Goal: Task Accomplishment & Management: Manage account settings

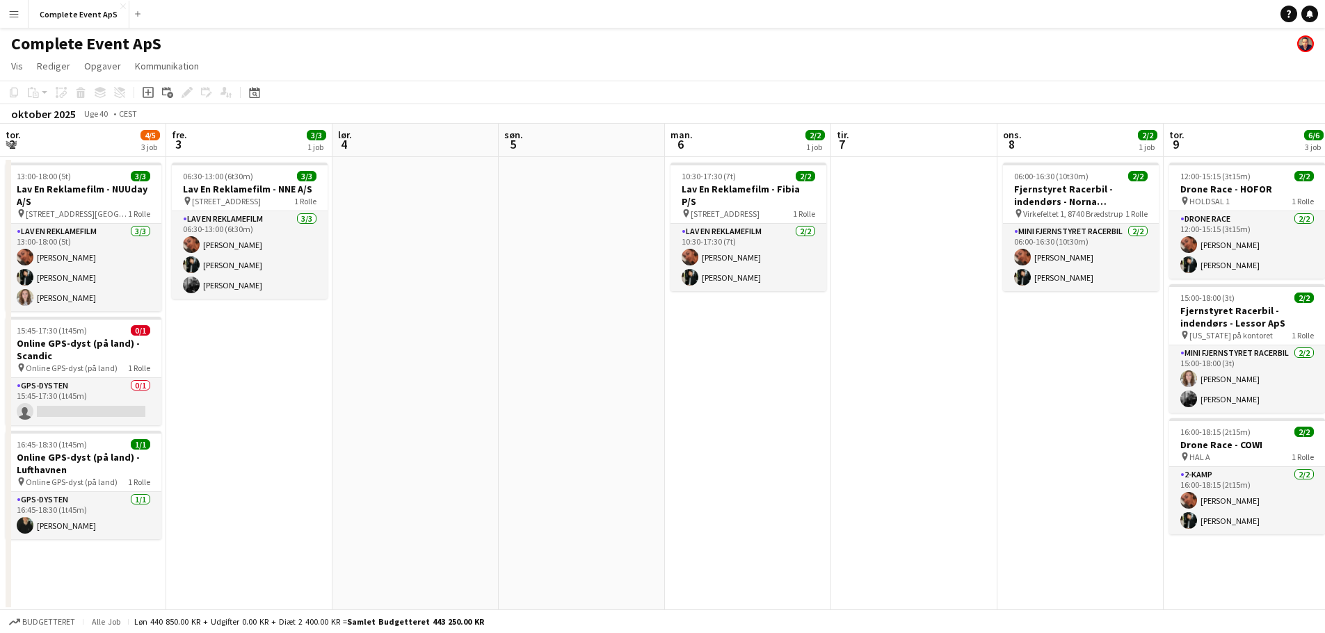
scroll to position [0, 403]
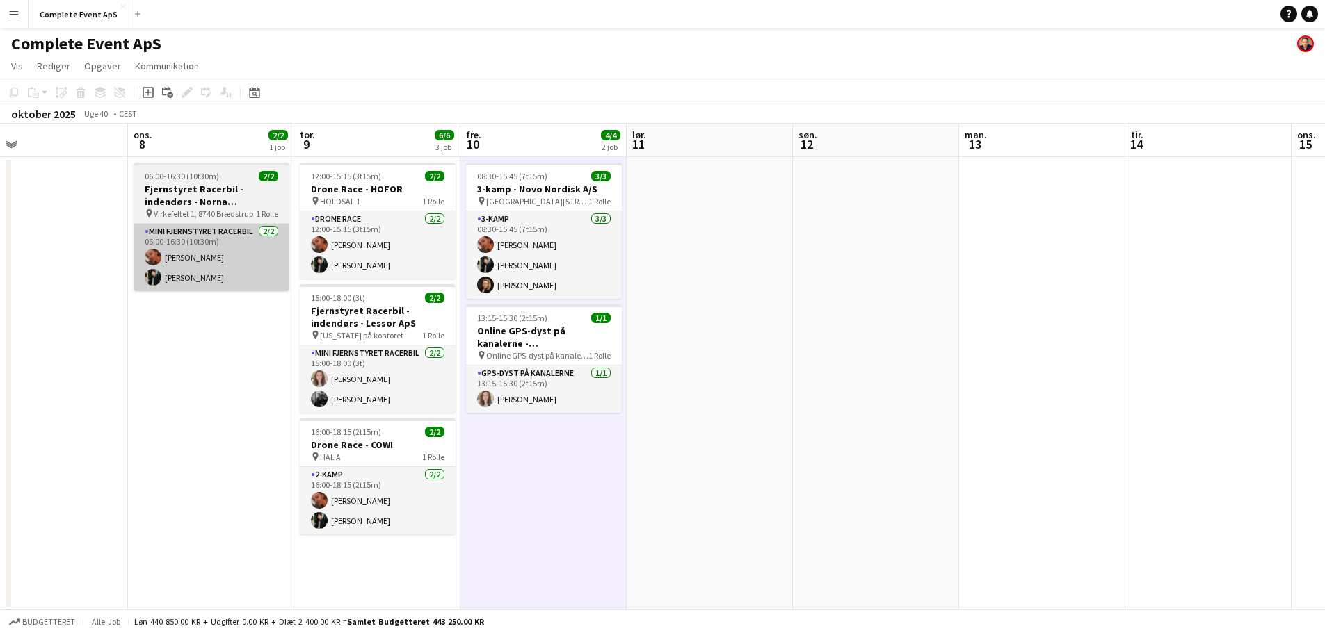
drag, startPoint x: 328, startPoint y: 359, endPoint x: 241, endPoint y: 261, distance: 131.5
click at [263, 359] on app-calendar-viewport "lør. 4 søn. 5 man. 6 2/2 1 job tir. 7 ons. 8 2/2 1 job tor. 9 6/6 3 job fre. 10…" at bounding box center [662, 367] width 1325 height 487
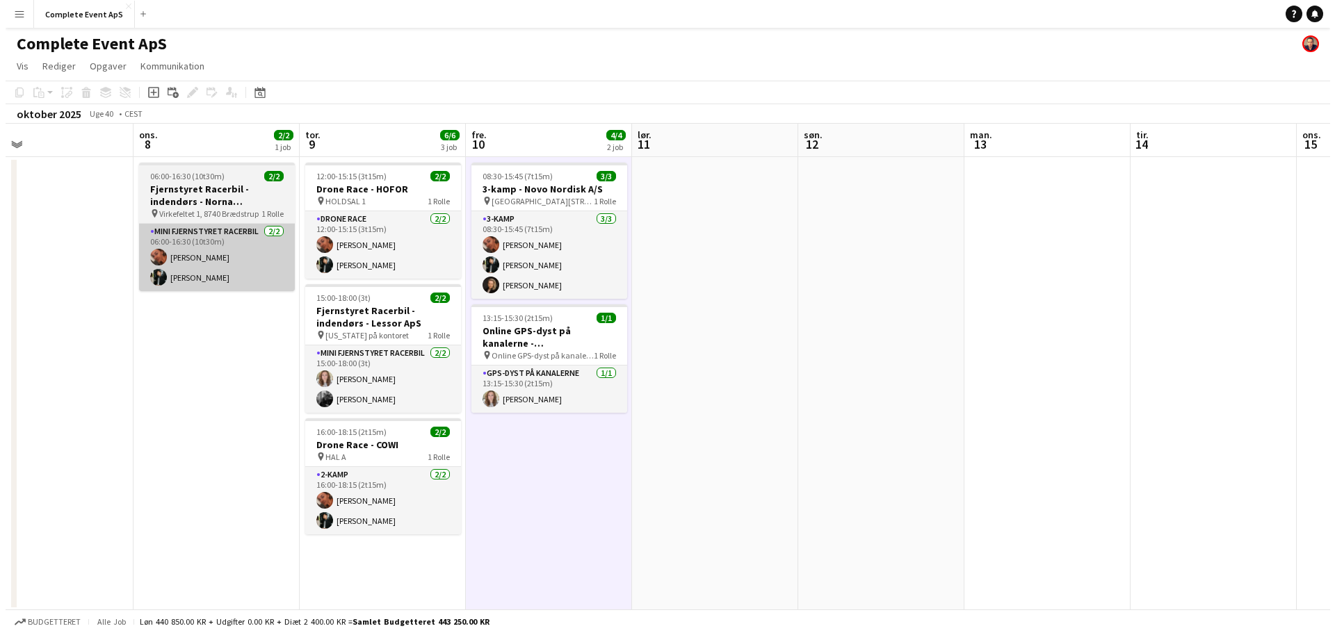
scroll to position [0, 458]
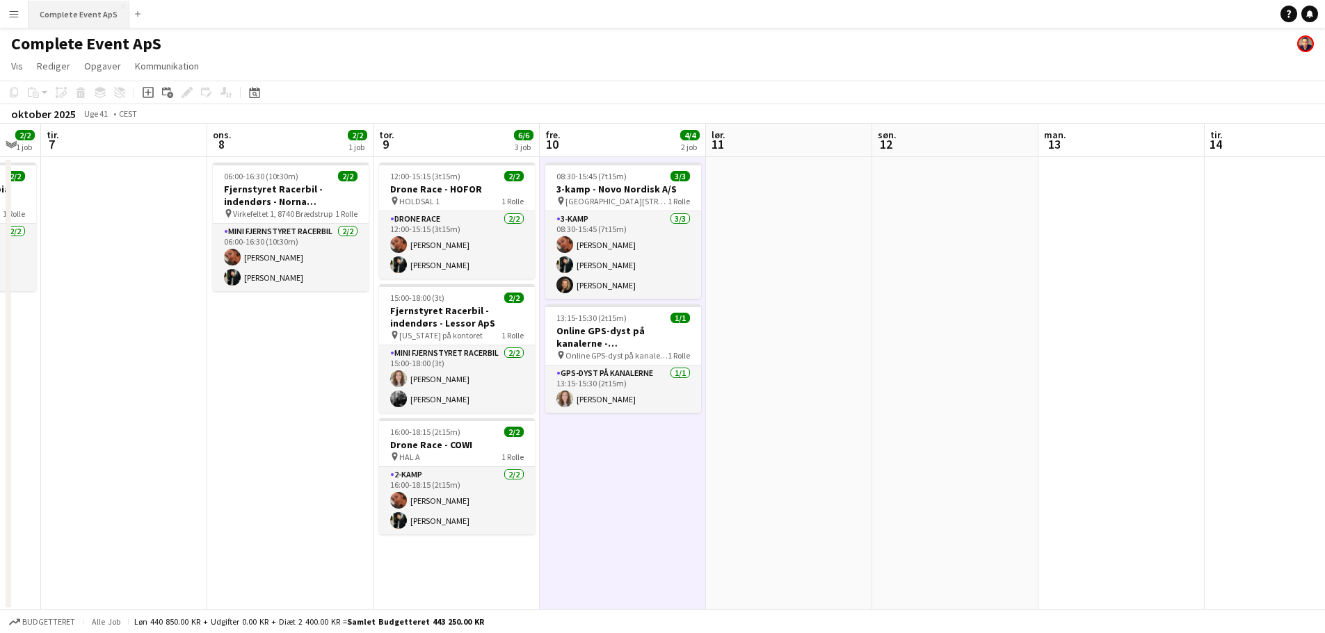
click at [98, 8] on button "Complete Event ApS Luk" at bounding box center [79, 14] width 101 height 27
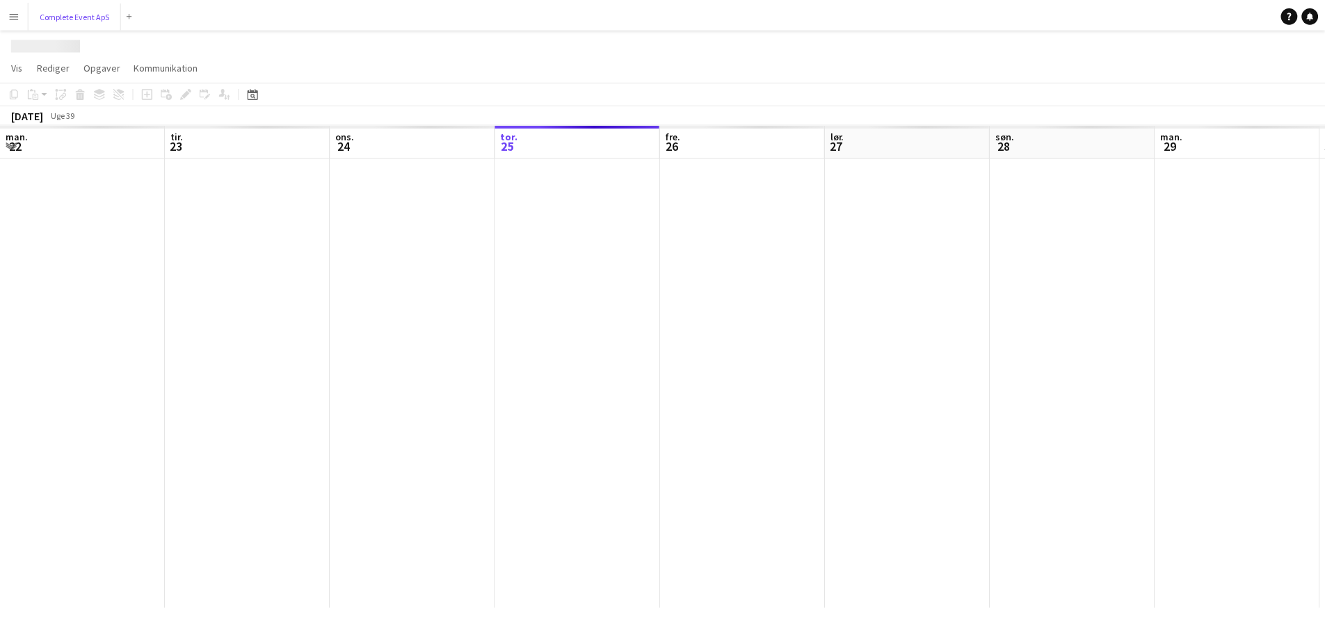
scroll to position [0, 332]
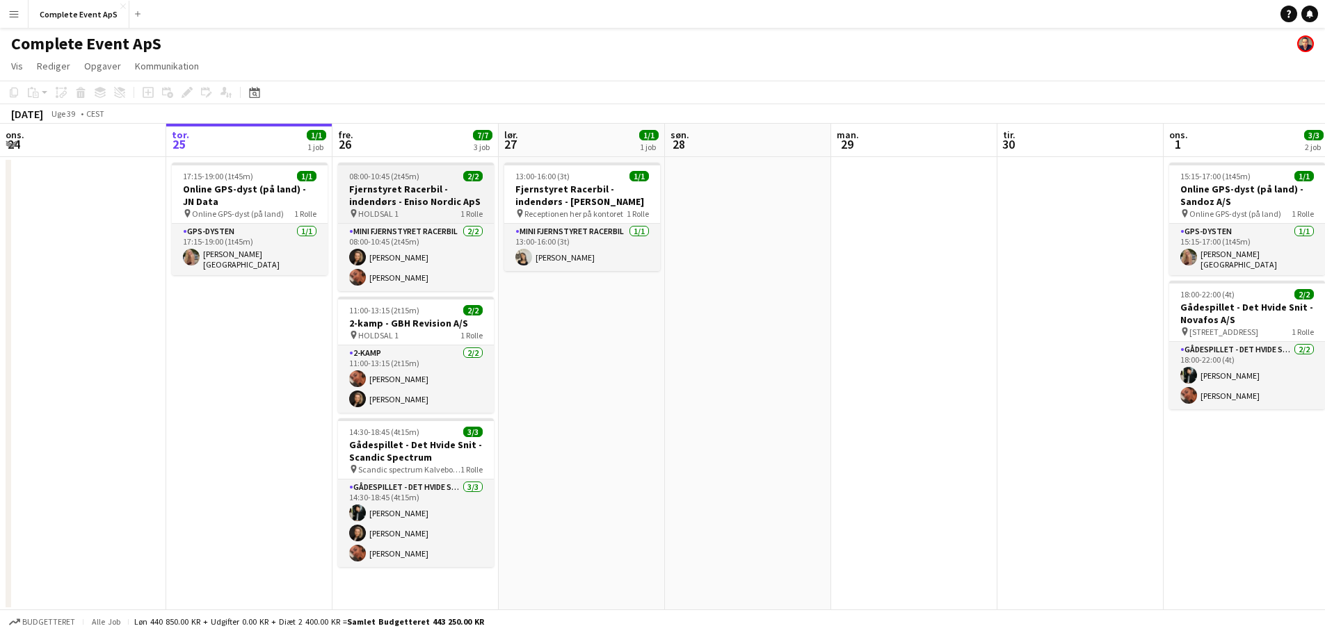
click at [432, 175] on div "08:00-10:45 (2t45m) 2/2" at bounding box center [416, 176] width 156 height 10
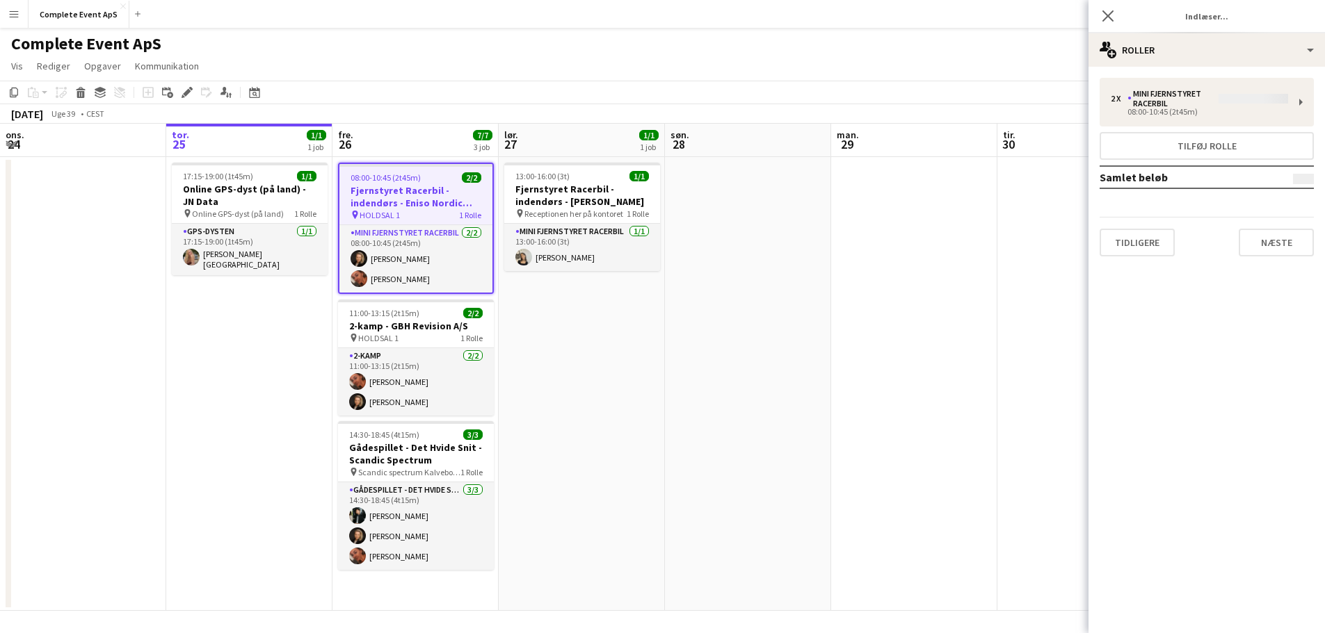
type input "**********"
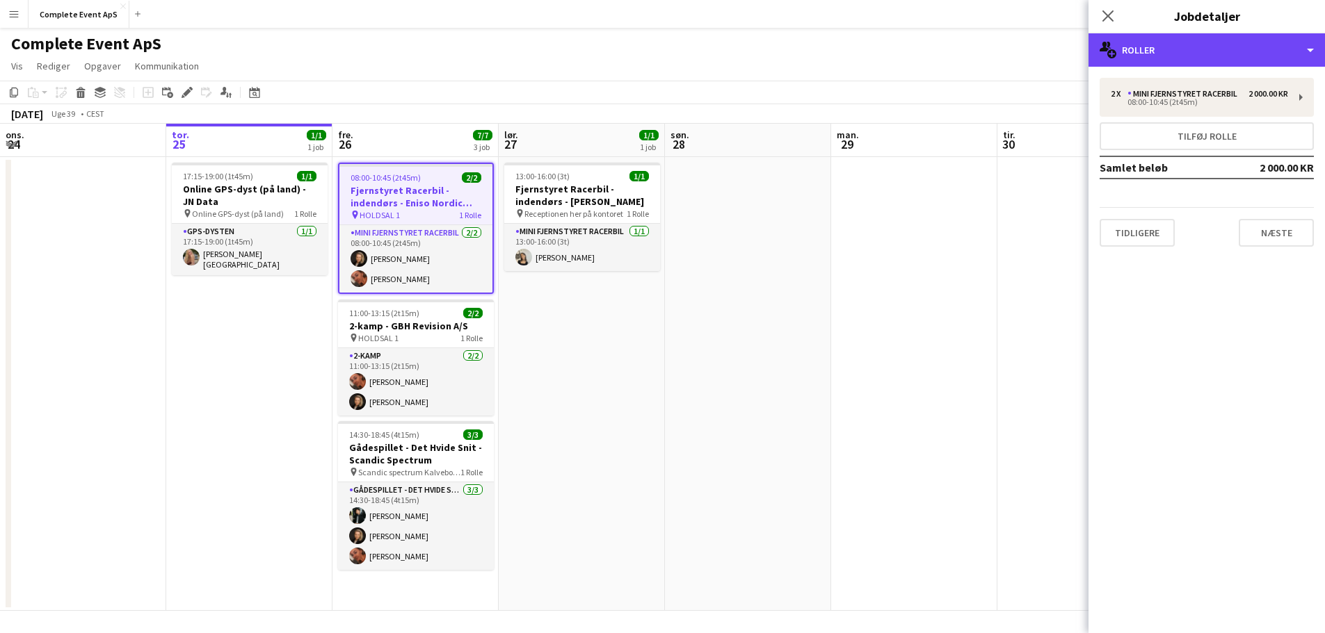
drag, startPoint x: 1168, startPoint y: 58, endPoint x: 1188, endPoint y: 94, distance: 40.5
click at [1169, 58] on div "multiple-users-add Roller" at bounding box center [1206, 49] width 236 height 33
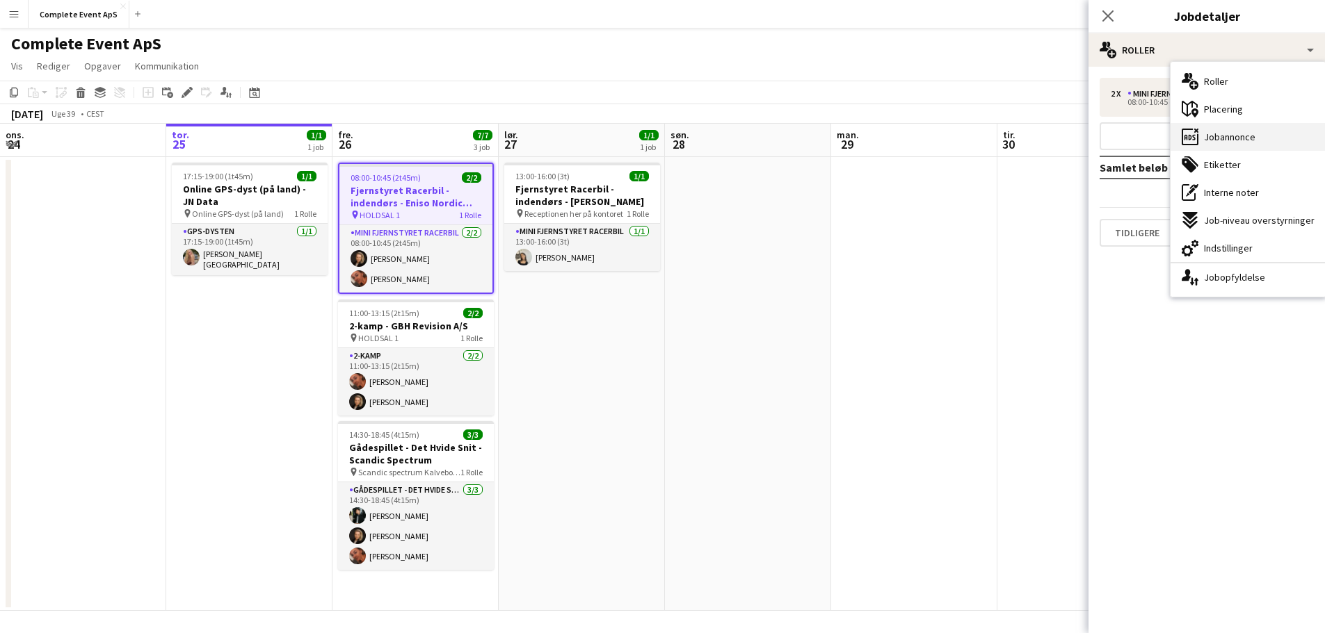
click at [1208, 137] on span "Jobannonce" at bounding box center [1229, 137] width 51 height 13
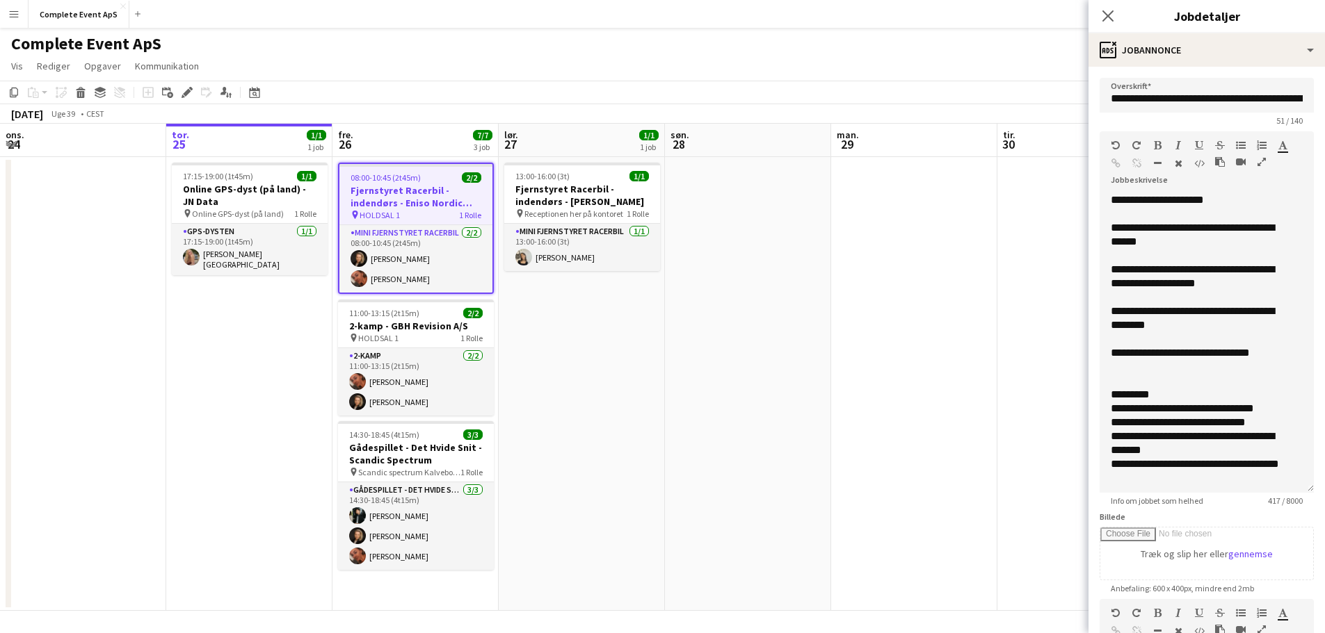
drag, startPoint x: 1300, startPoint y: 270, endPoint x: 1296, endPoint y: 487, distance: 216.3
click at [1296, 487] on div "**********" at bounding box center [1206, 343] width 214 height 300
click at [439, 312] on div "11:00-13:15 (2t15m) 2/2" at bounding box center [416, 313] width 156 height 10
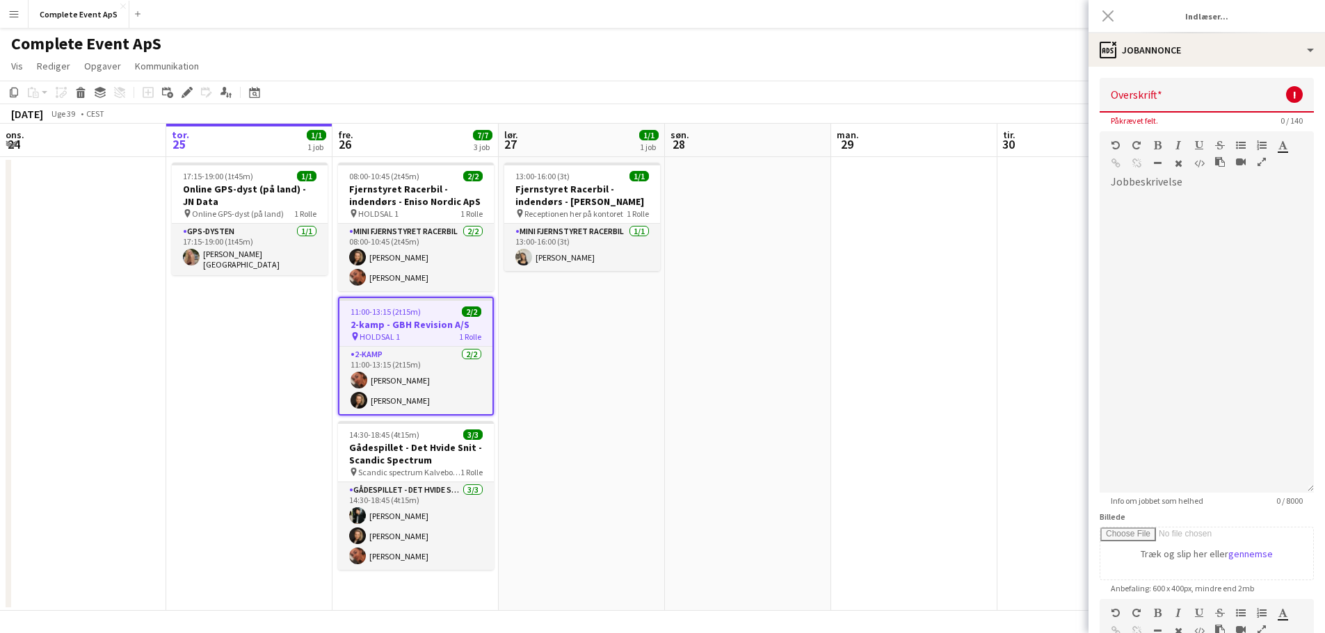
click at [434, 311] on div "11:00-13:15 (2t15m) 2/2" at bounding box center [415, 312] width 153 height 10
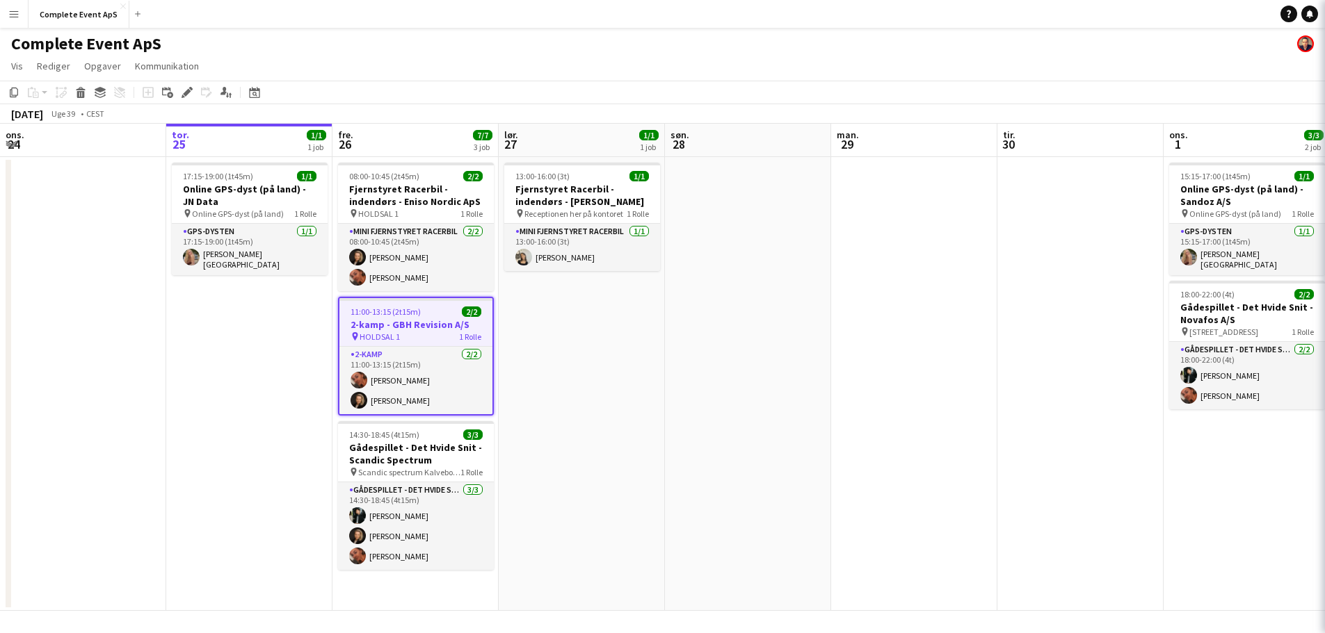
type input "**********"
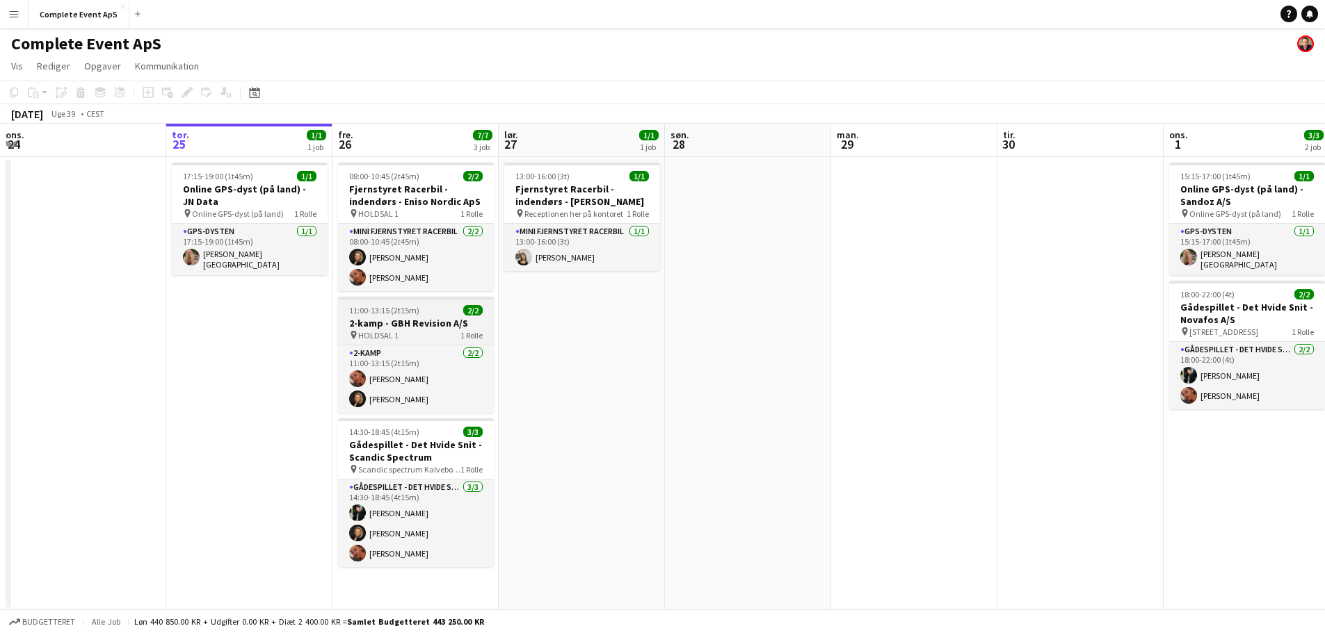
click at [437, 311] on div "11:00-13:15 (2t15m) 2/2" at bounding box center [416, 310] width 156 height 10
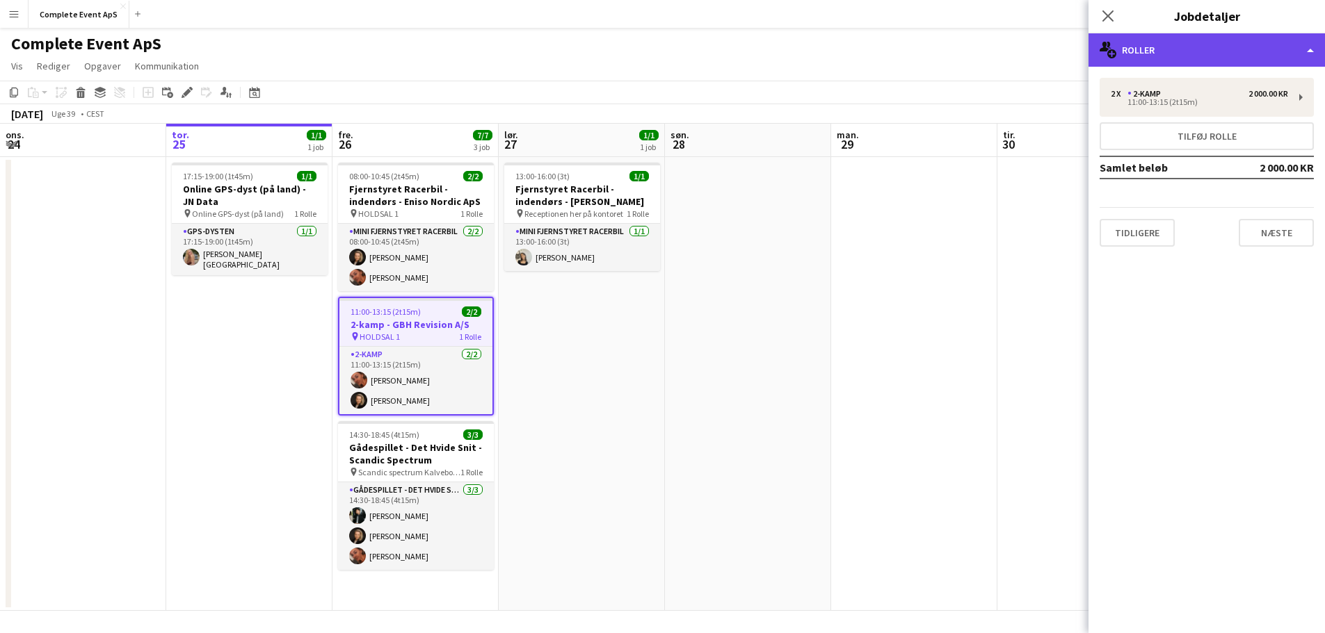
click at [1256, 44] on div "multiple-users-add Roller" at bounding box center [1206, 49] width 236 height 33
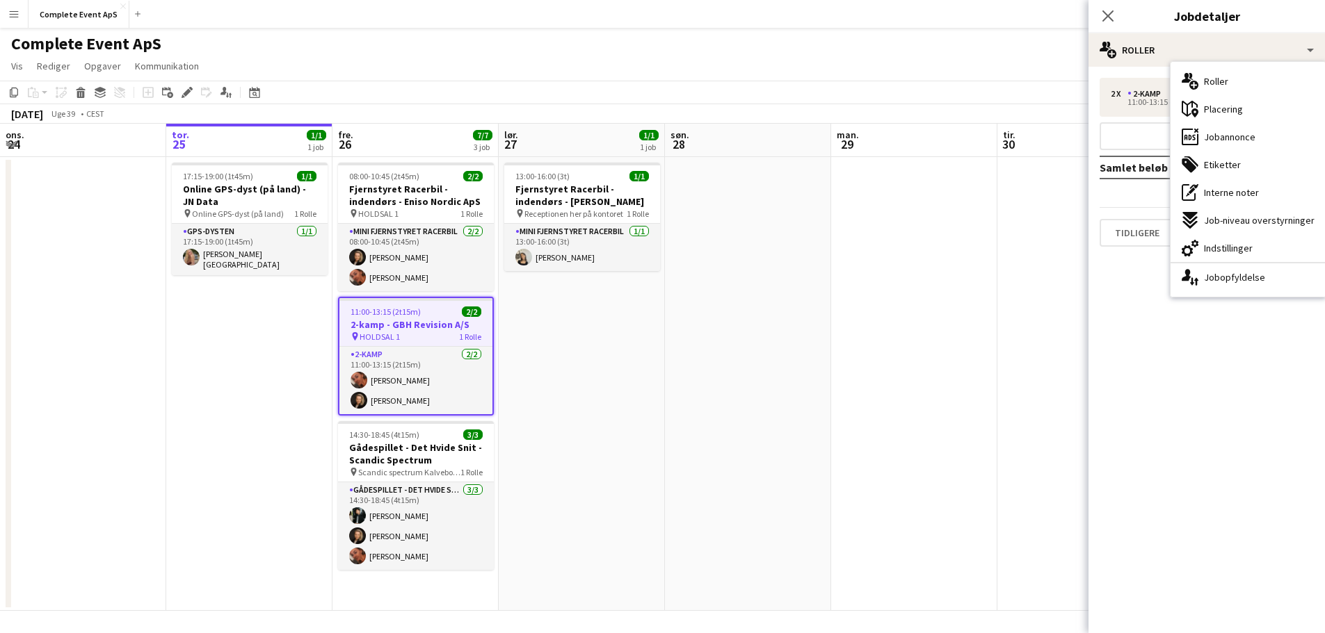
click at [1240, 131] on span "Jobannonce" at bounding box center [1229, 137] width 51 height 13
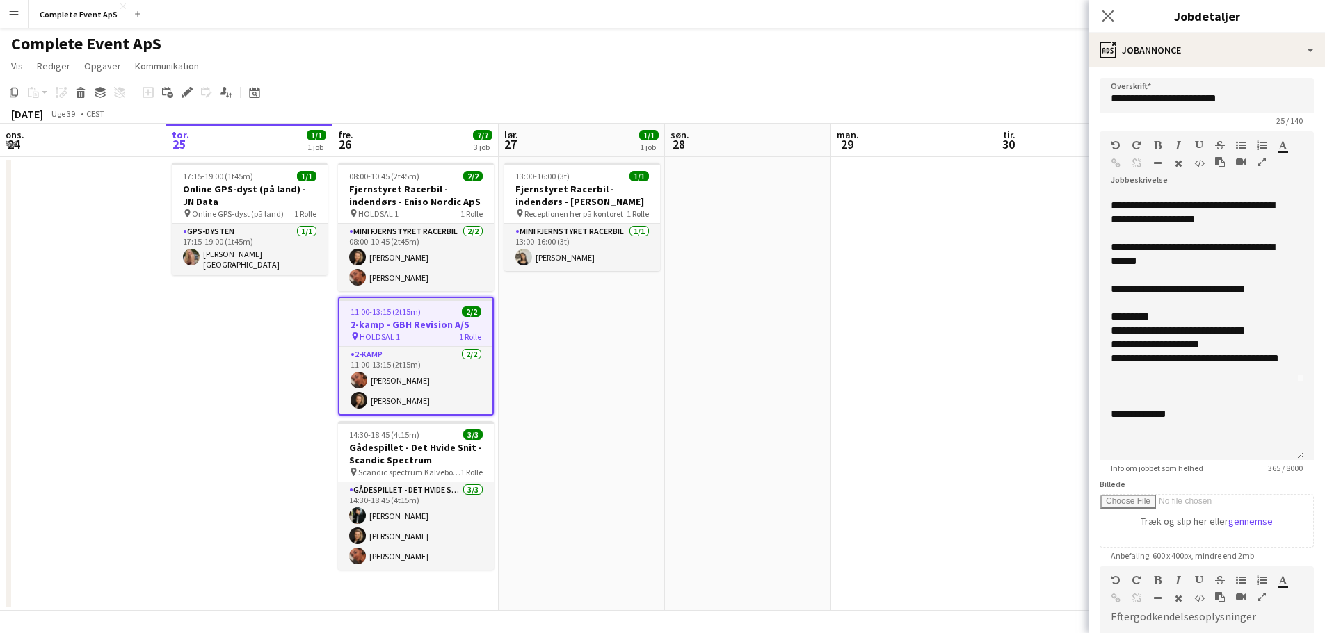
scroll to position [58, 0]
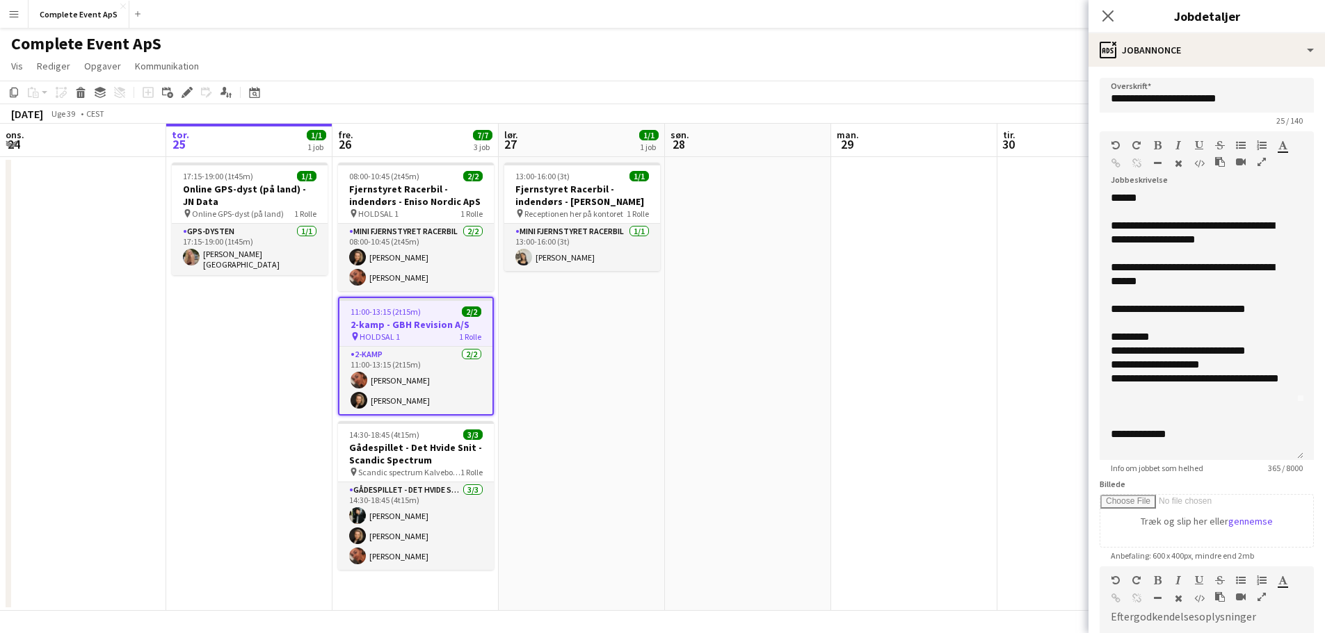
drag, startPoint x: 1297, startPoint y: 273, endPoint x: 1292, endPoint y: 474, distance: 200.3
click at [1293, 460] on div "**********" at bounding box center [1201, 326] width 204 height 267
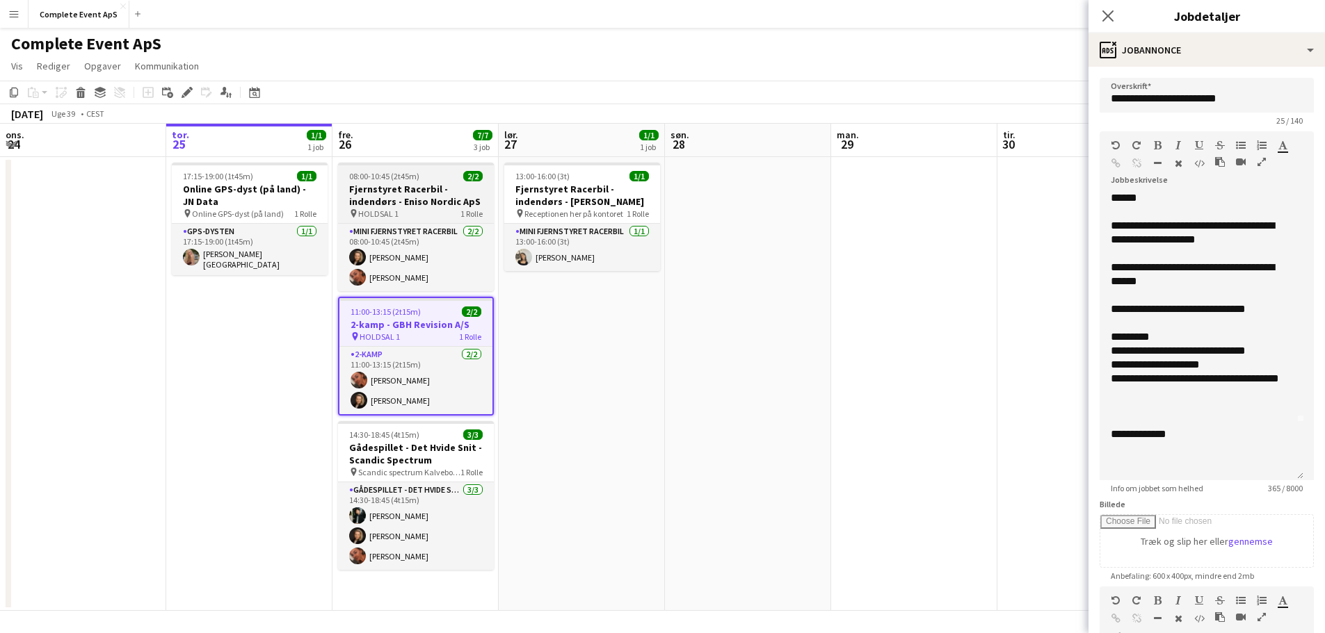
click at [433, 180] on div "08:00-10:45 (2t45m) 2/2" at bounding box center [416, 176] width 156 height 10
type input "**********"
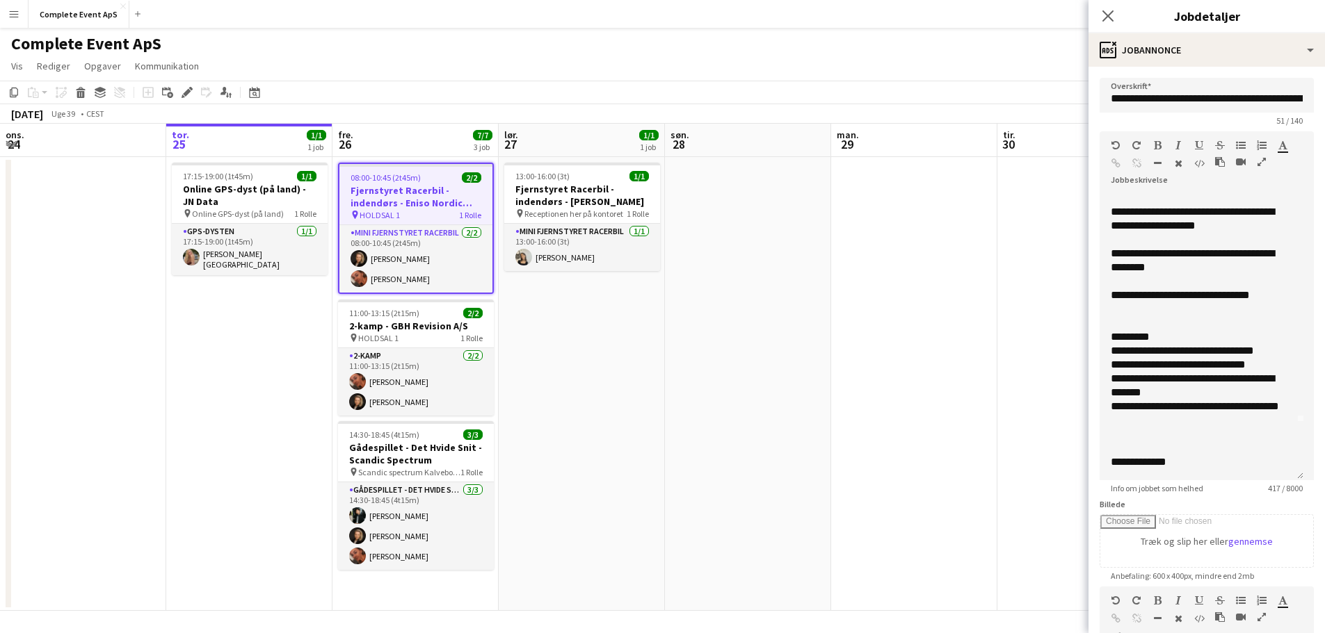
click at [788, 291] on app-date-cell at bounding box center [748, 384] width 166 height 454
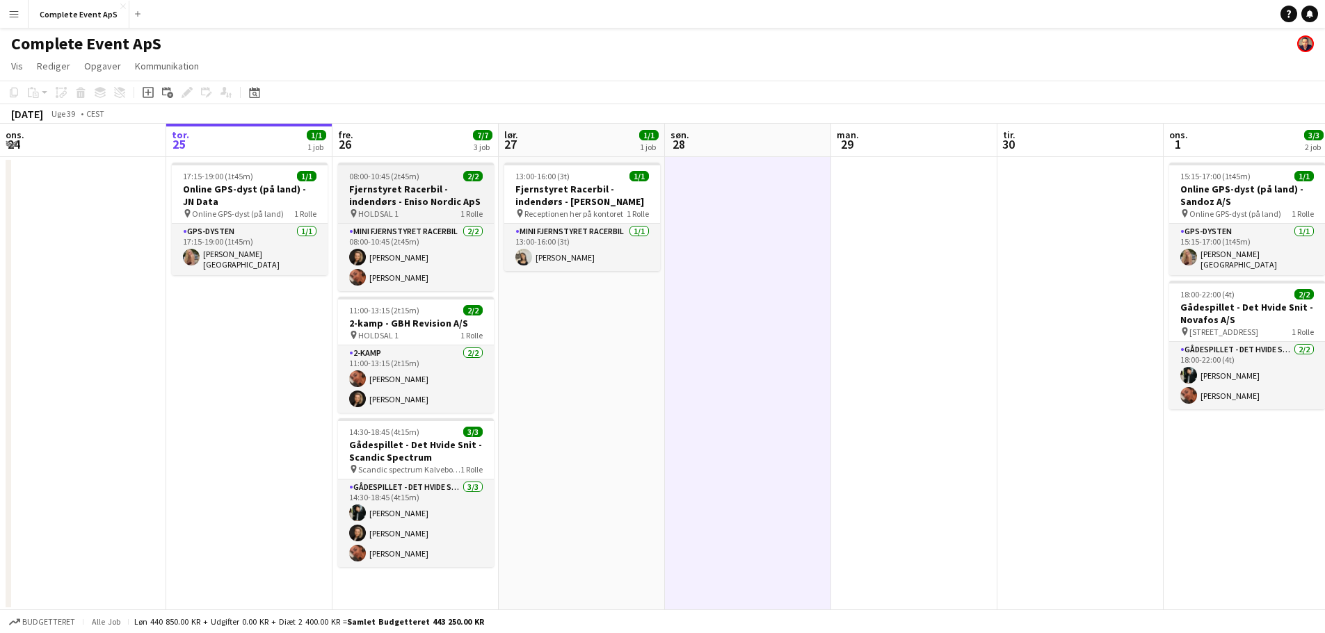
click at [444, 178] on div "08:00-10:45 (2t45m) 2/2" at bounding box center [416, 176] width 156 height 10
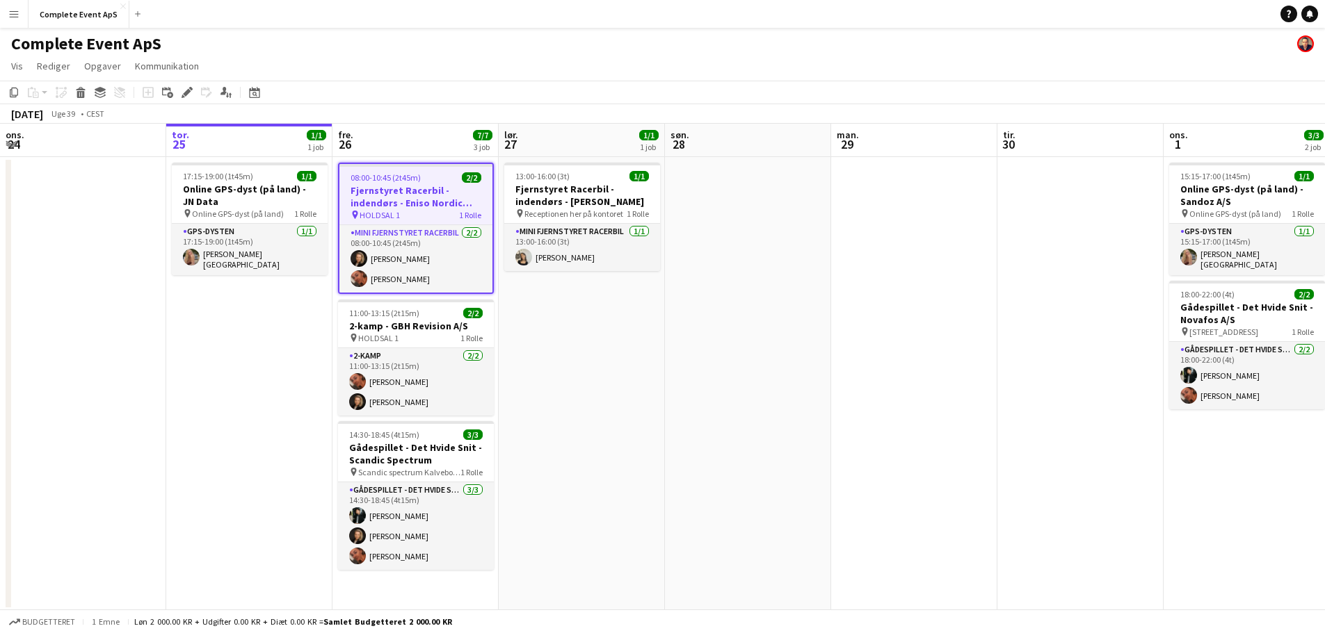
click at [444, 178] on div "08:00-10:45 (2t45m) 2/2" at bounding box center [415, 177] width 153 height 10
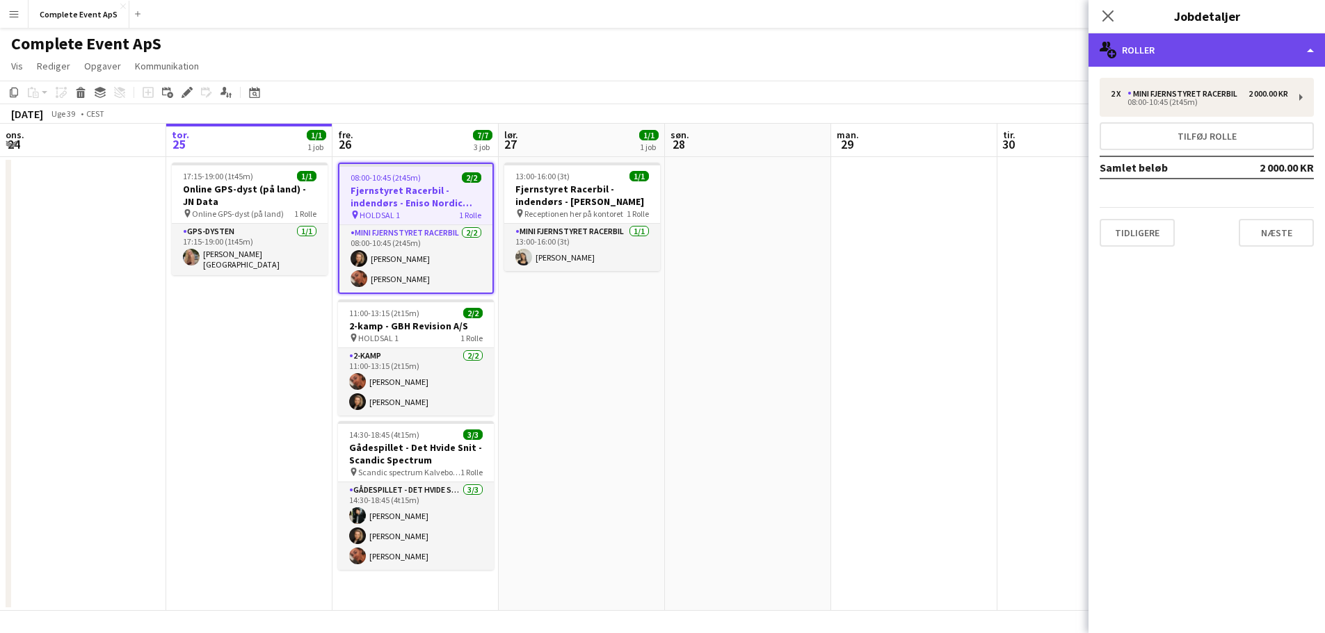
click at [1239, 41] on div "multiple-users-add Roller" at bounding box center [1206, 49] width 236 height 33
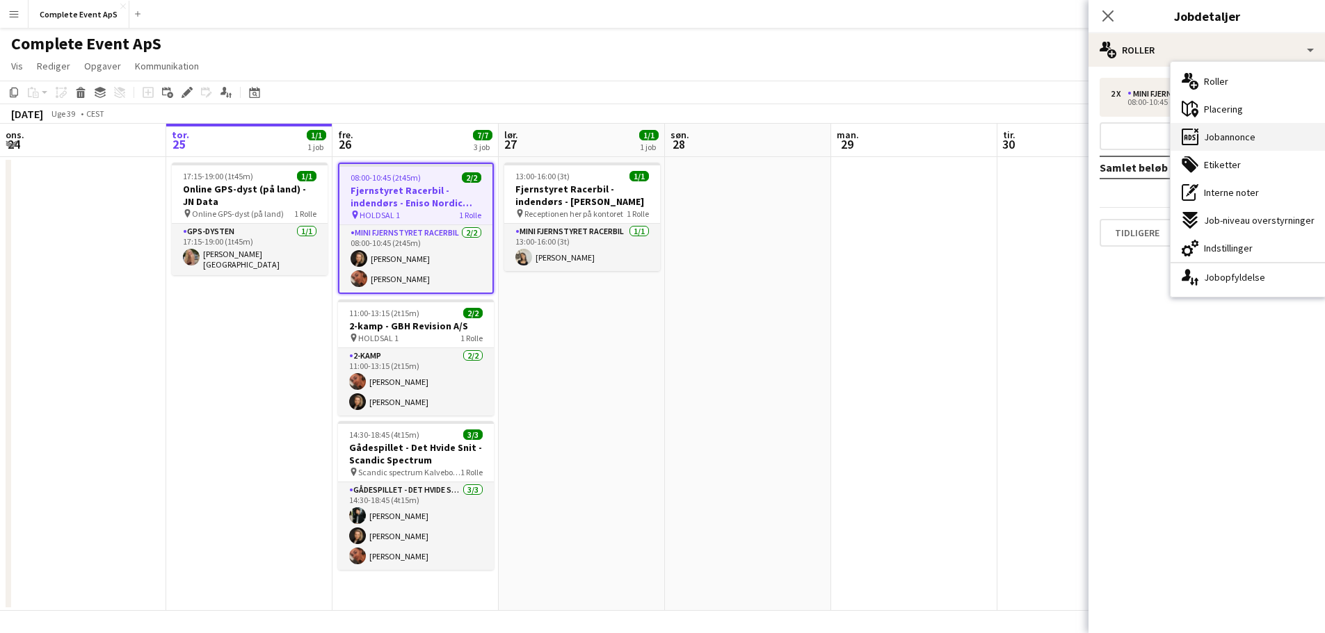
click at [1249, 133] on span "Jobannonce" at bounding box center [1229, 137] width 51 height 13
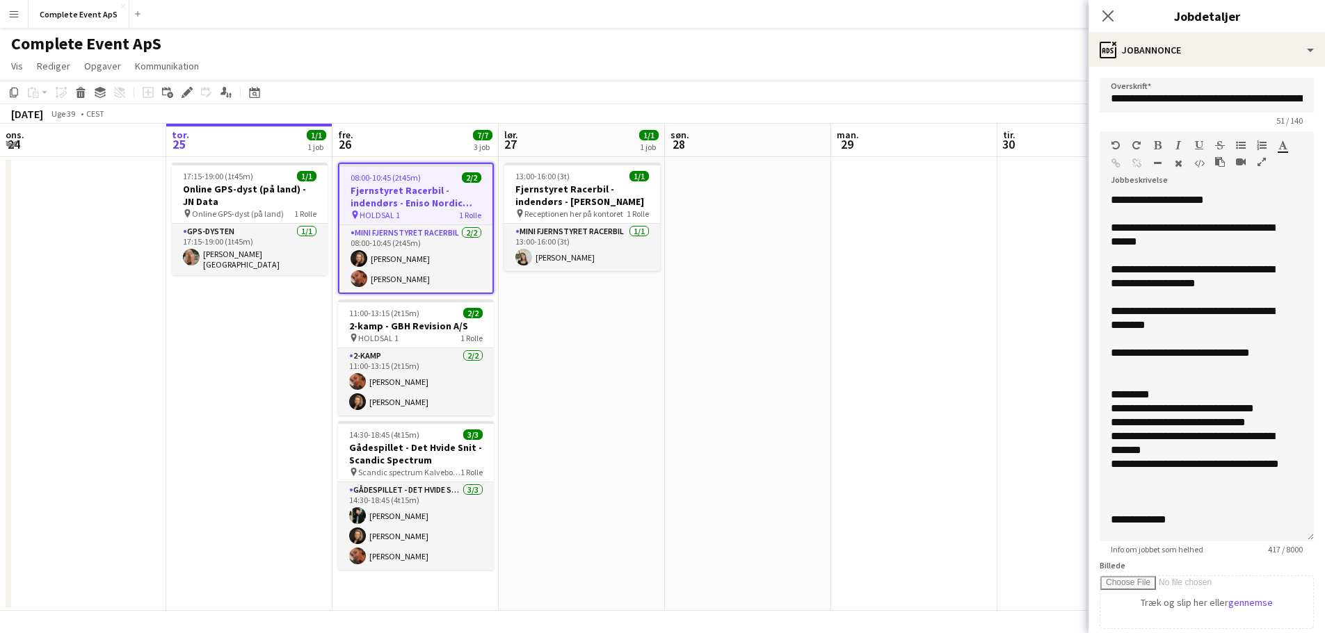
drag, startPoint x: 1301, startPoint y: 272, endPoint x: 1292, endPoint y: 544, distance: 272.7
click at [1292, 542] on div "**********" at bounding box center [1206, 367] width 214 height 348
click at [442, 323] on h3 "2-kamp - GBH Revision A/S" at bounding box center [416, 326] width 156 height 13
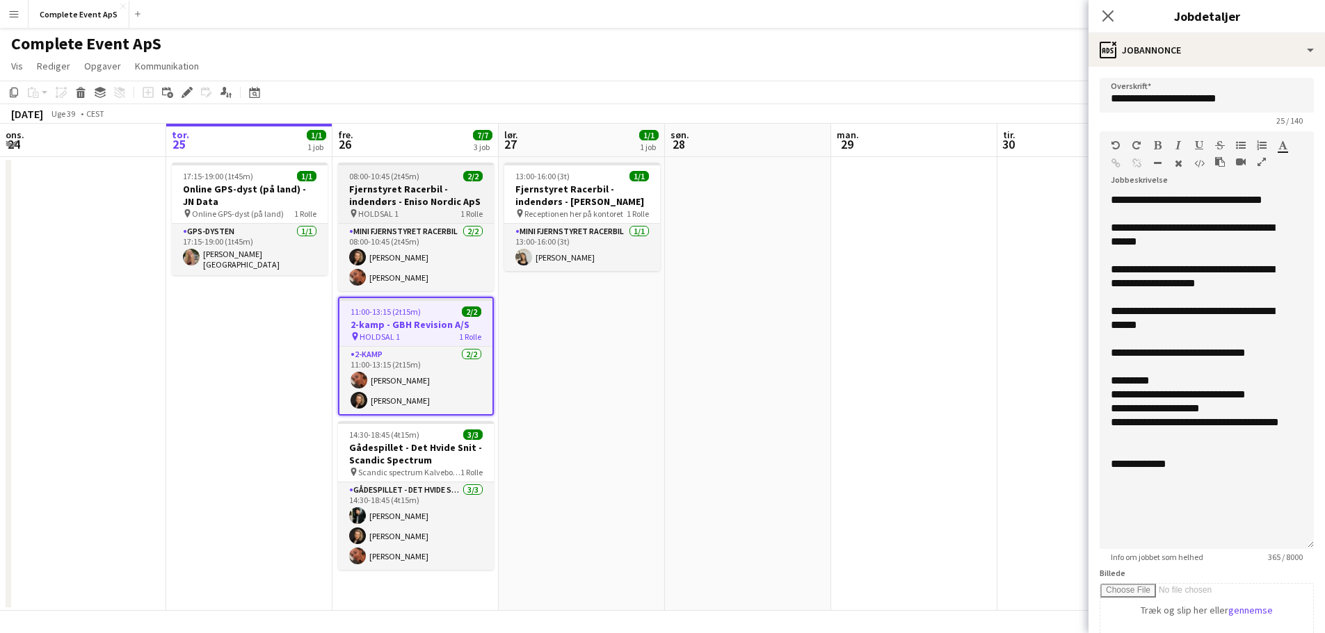
click at [442, 180] on div "08:00-10:45 (2t45m) 2/2" at bounding box center [416, 176] width 156 height 10
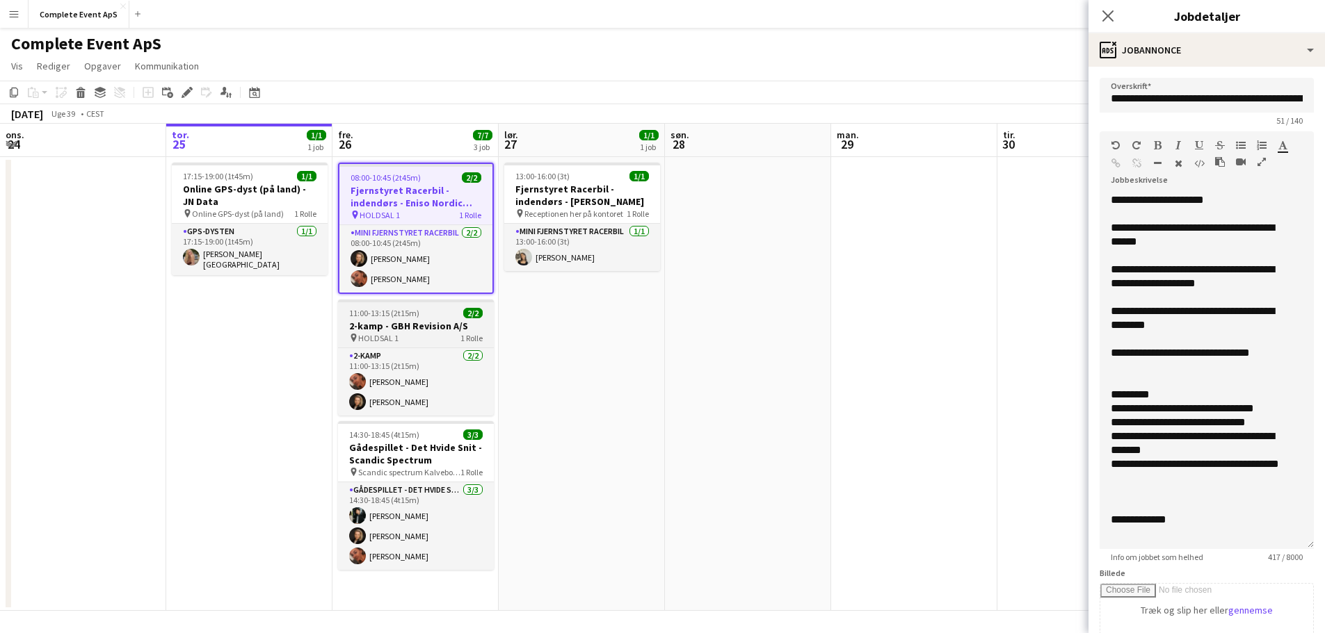
click at [437, 316] on div "11:00-13:15 (2t15m) 2/2" at bounding box center [416, 313] width 156 height 10
type input "**********"
click at [437, 316] on div "11:00-13:15 (2t15m) 2/2" at bounding box center [416, 313] width 156 height 10
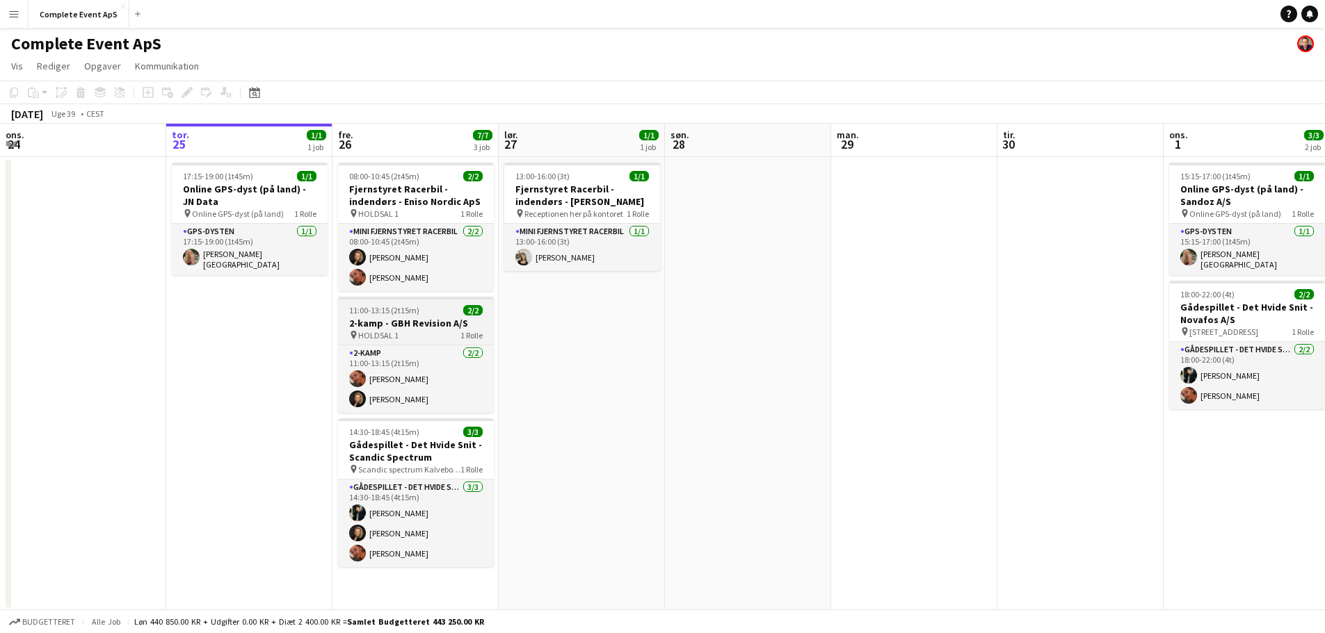
click at [398, 315] on span "11:00-13:15 (2t15m)" at bounding box center [384, 310] width 70 height 10
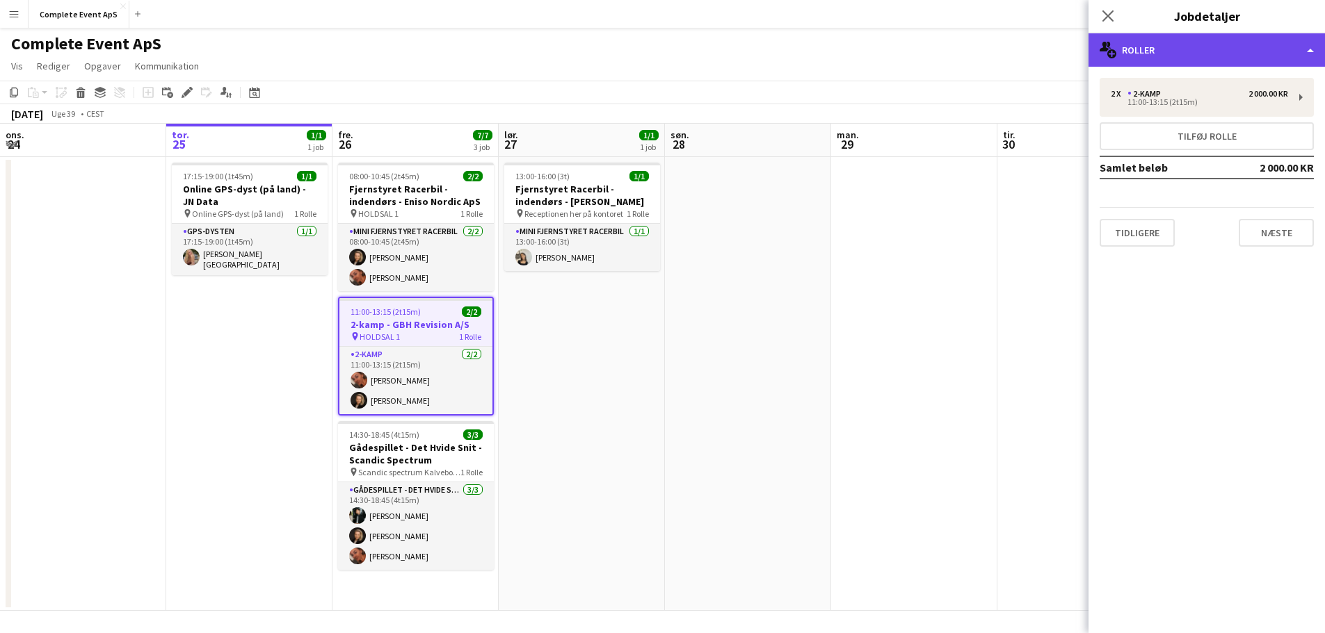
click at [1143, 45] on div "multiple-users-add Roller" at bounding box center [1206, 49] width 236 height 33
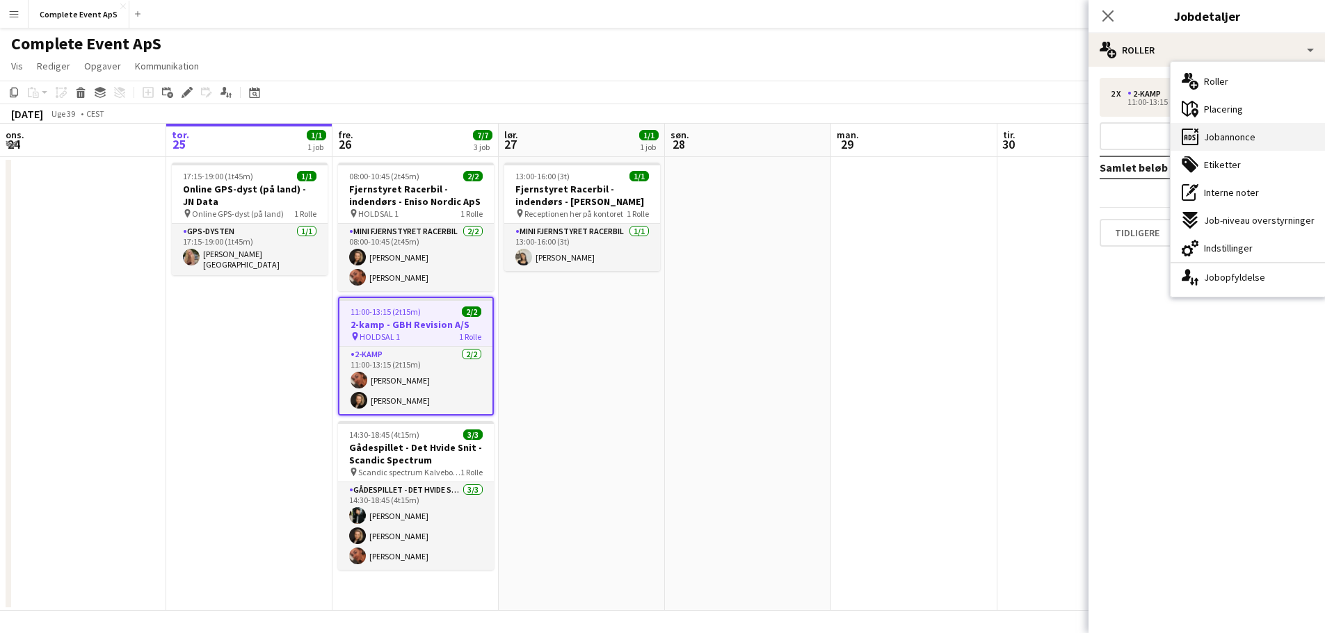
click at [1211, 131] on span "Jobannonce" at bounding box center [1229, 137] width 51 height 13
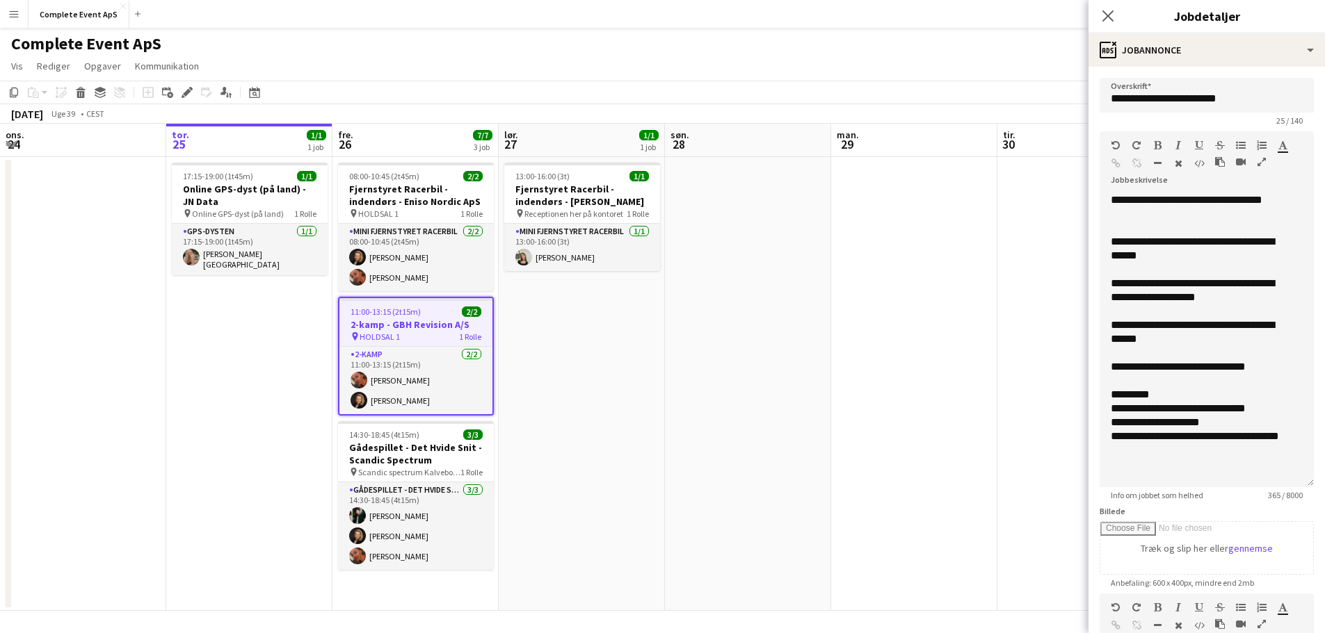
drag, startPoint x: 1301, startPoint y: 273, endPoint x: 1288, endPoint y: 487, distance: 214.6
click at [1288, 487] on div "**********" at bounding box center [1206, 340] width 214 height 294
drag, startPoint x: 822, startPoint y: 426, endPoint x: 845, endPoint y: 386, distance: 45.8
click at [822, 425] on app-date-cell at bounding box center [748, 384] width 166 height 454
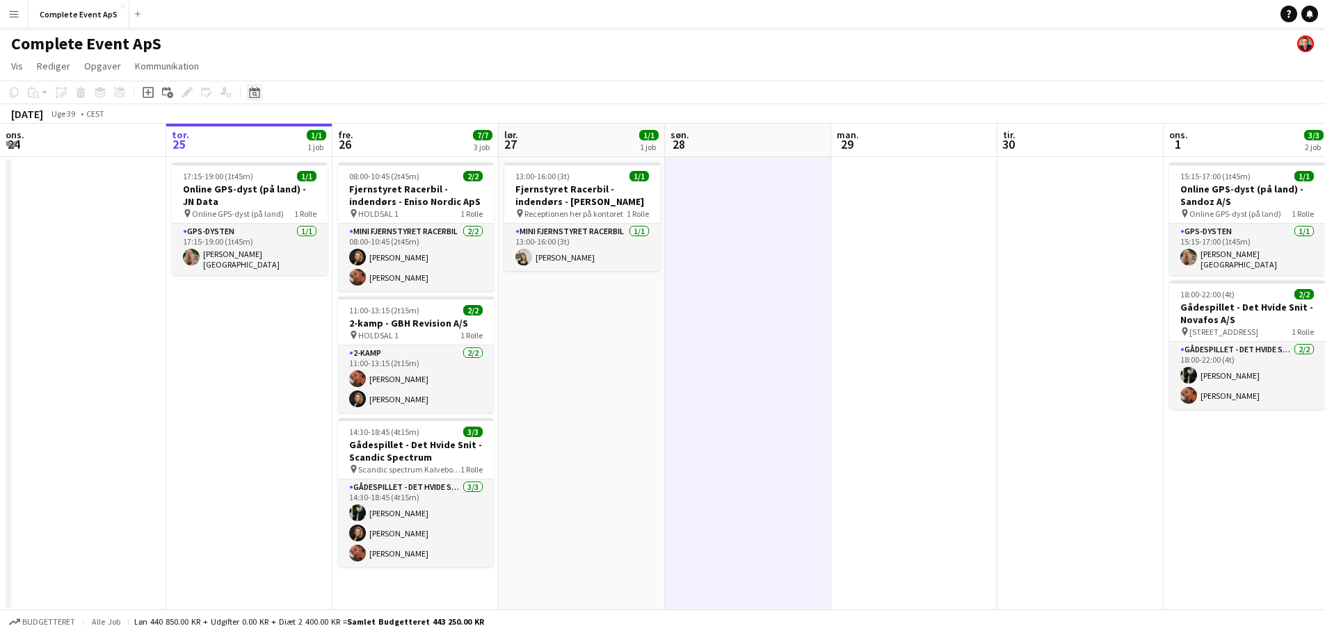
click at [257, 87] on icon "Datovælger" at bounding box center [254, 92] width 11 height 11
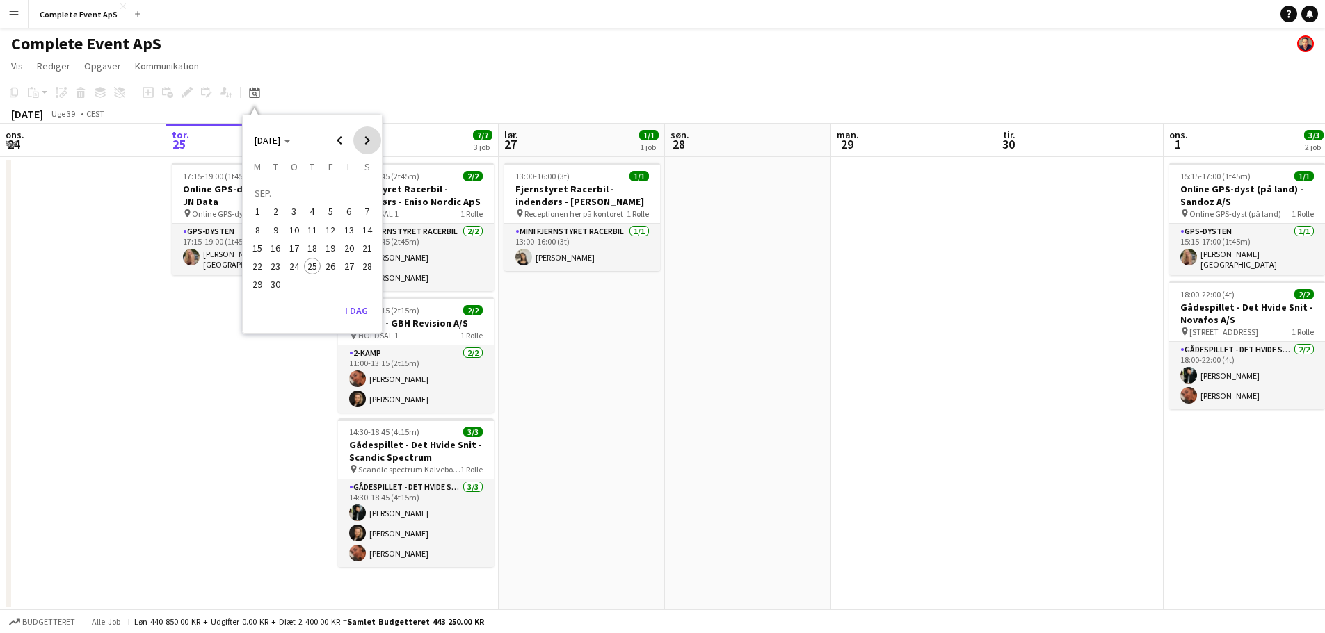
click at [364, 139] on span "Next month" at bounding box center [367, 141] width 28 height 28
click at [270, 235] on span "7" at bounding box center [276, 230] width 17 height 17
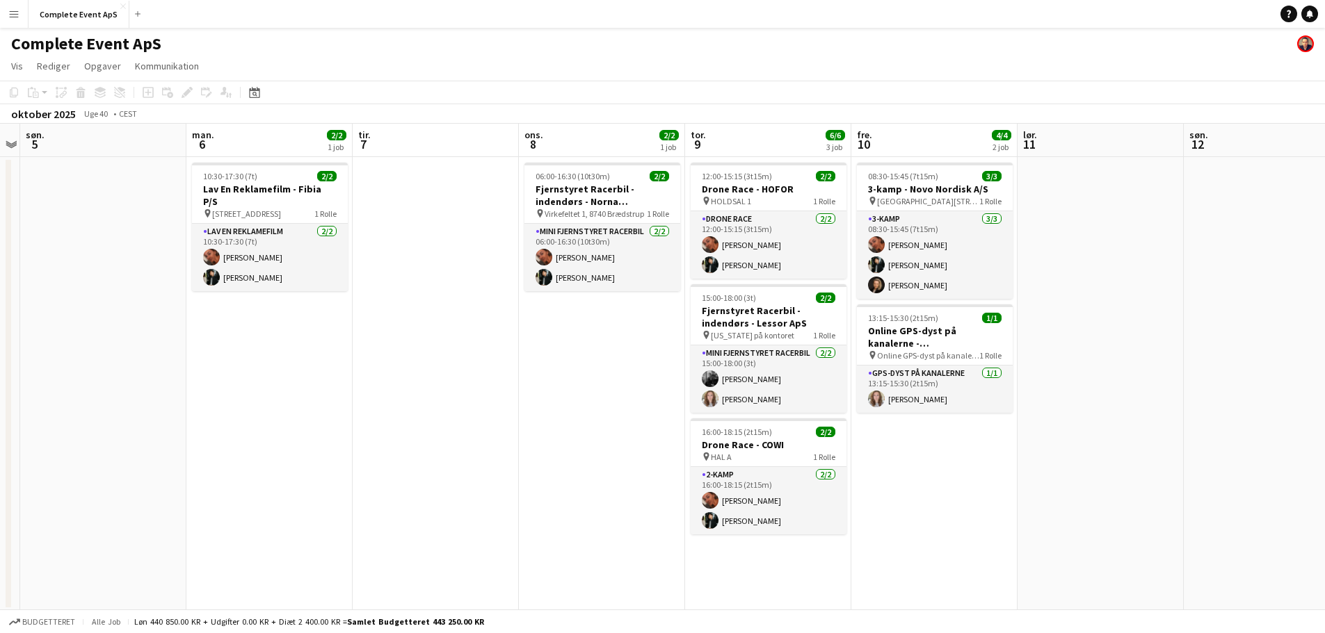
click at [243, 92] on div "Datovælger [DATE] [DATE] mandag M tirsdag T onsdag O torsdag T fredag F lørdag …" at bounding box center [249, 92] width 31 height 17
click at [259, 92] on icon at bounding box center [254, 92] width 10 height 11
click at [369, 133] on span "Next month" at bounding box center [367, 141] width 28 height 28
click at [366, 136] on span "Next month" at bounding box center [367, 141] width 28 height 28
click at [341, 134] on span "Previous month" at bounding box center [339, 141] width 28 height 28
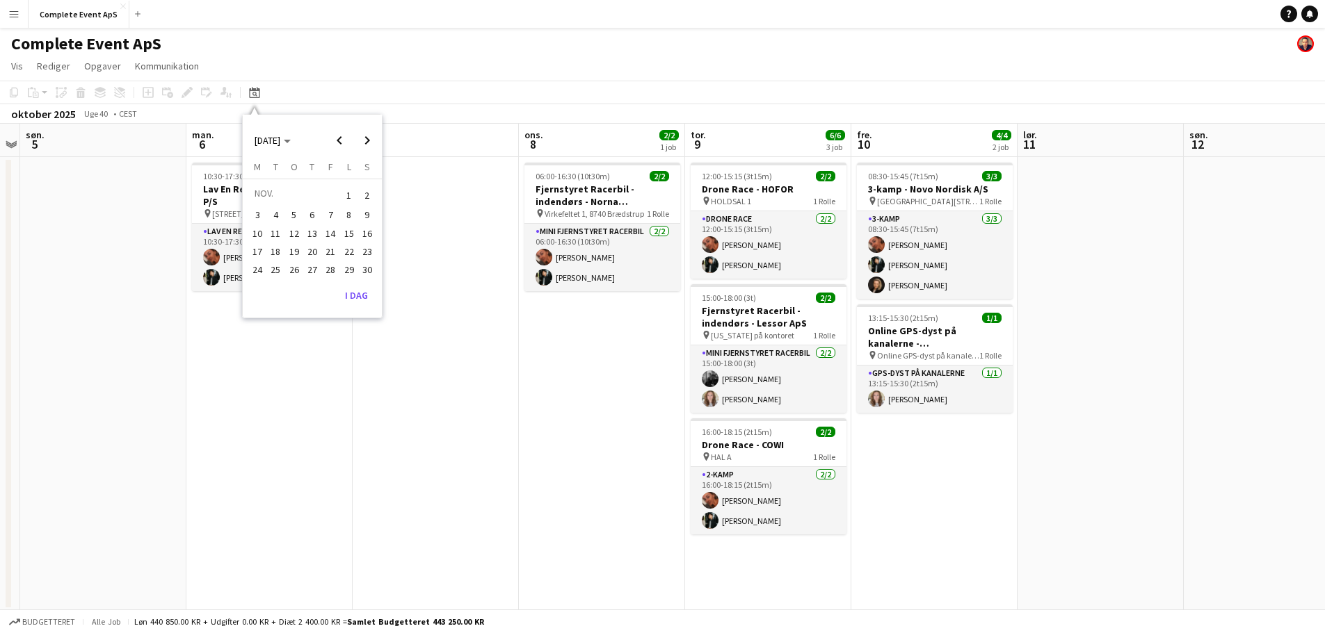
click at [309, 268] on span "27" at bounding box center [312, 269] width 17 height 17
